Goal: Find specific page/section

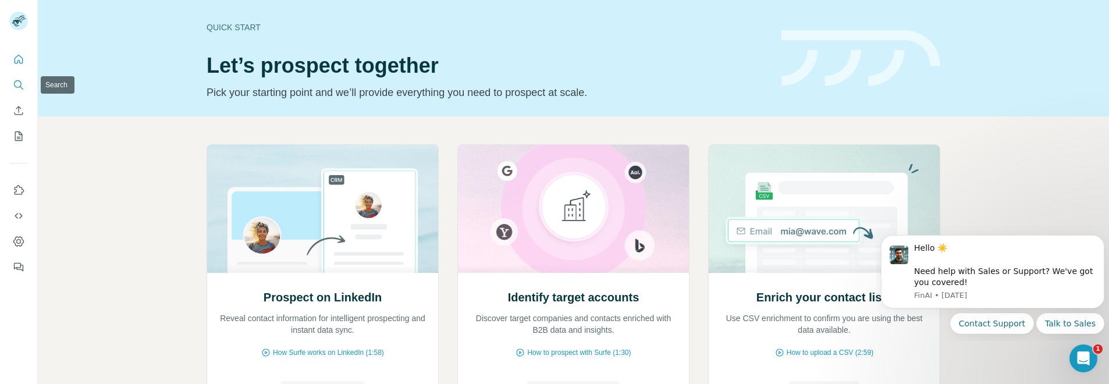
click at [21, 87] on icon "Search" at bounding box center [21, 87] width 3 height 3
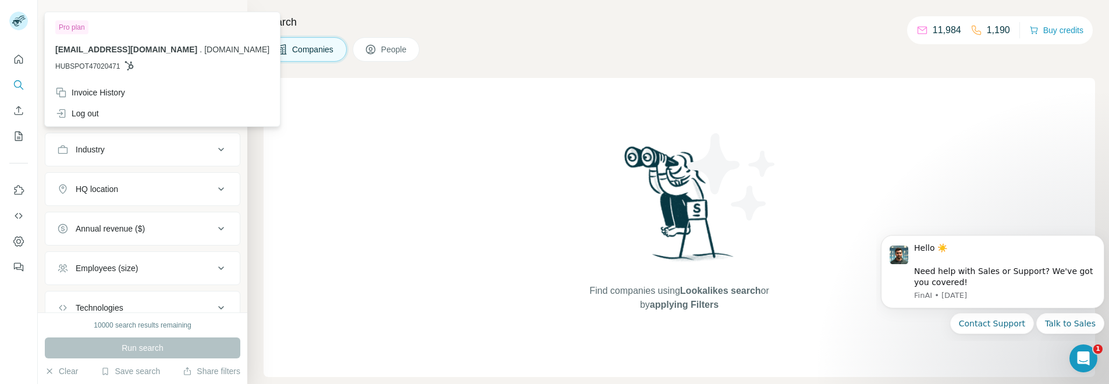
click at [22, 21] on img at bounding box center [18, 21] width 19 height 19
click at [132, 95] on div "Invoice History" at bounding box center [162, 92] width 228 height 21
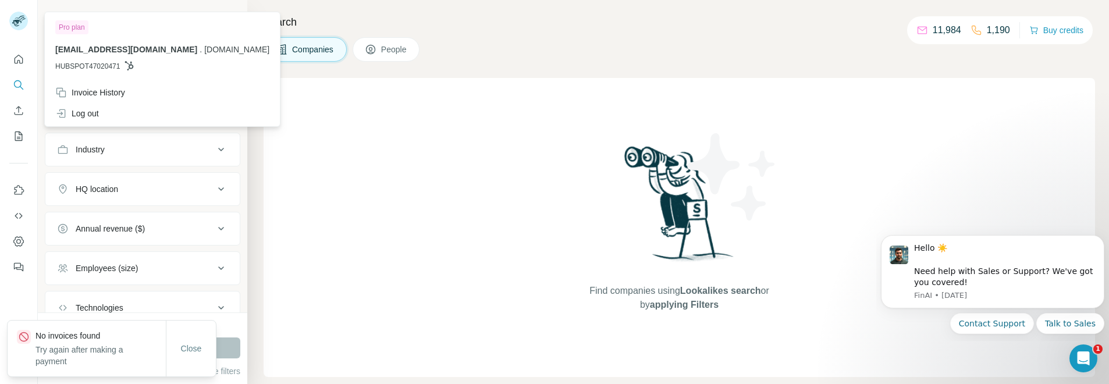
click at [564, 197] on div "Find companies using Lookalikes search or by applying Filters" at bounding box center [680, 227] width 832 height 299
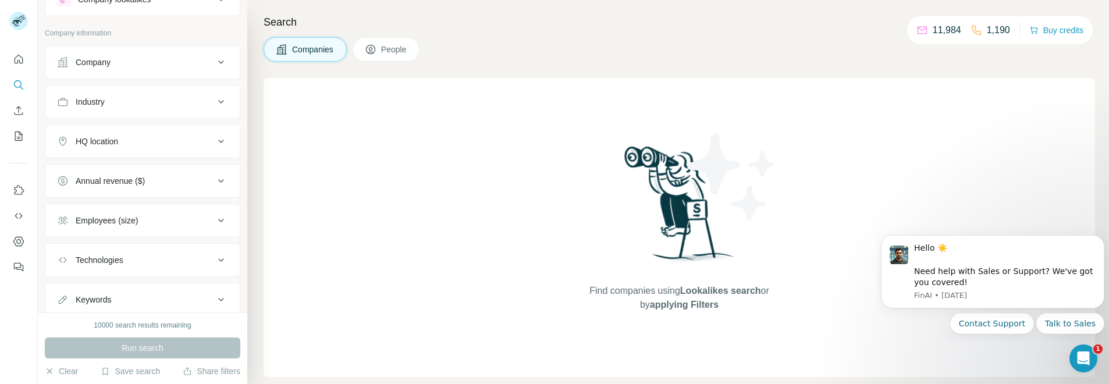
scroll to position [84, 0]
